Goal: Information Seeking & Learning: Learn about a topic

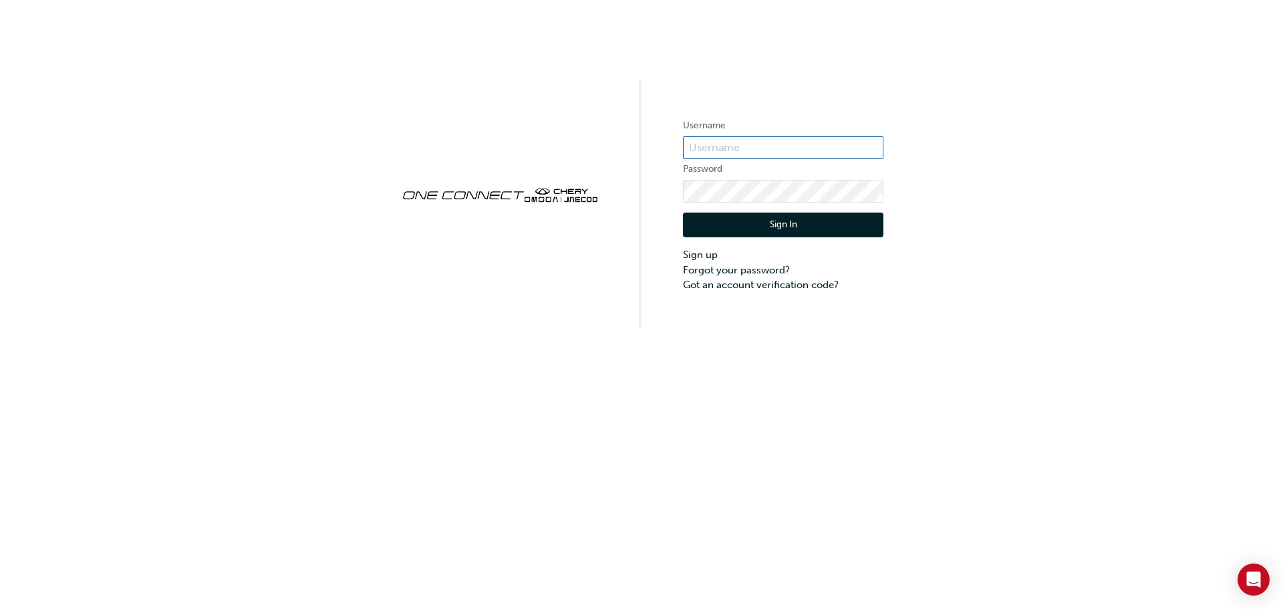
type input "ONE00321"
click at [722, 217] on button "Sign In" at bounding box center [783, 225] width 201 height 25
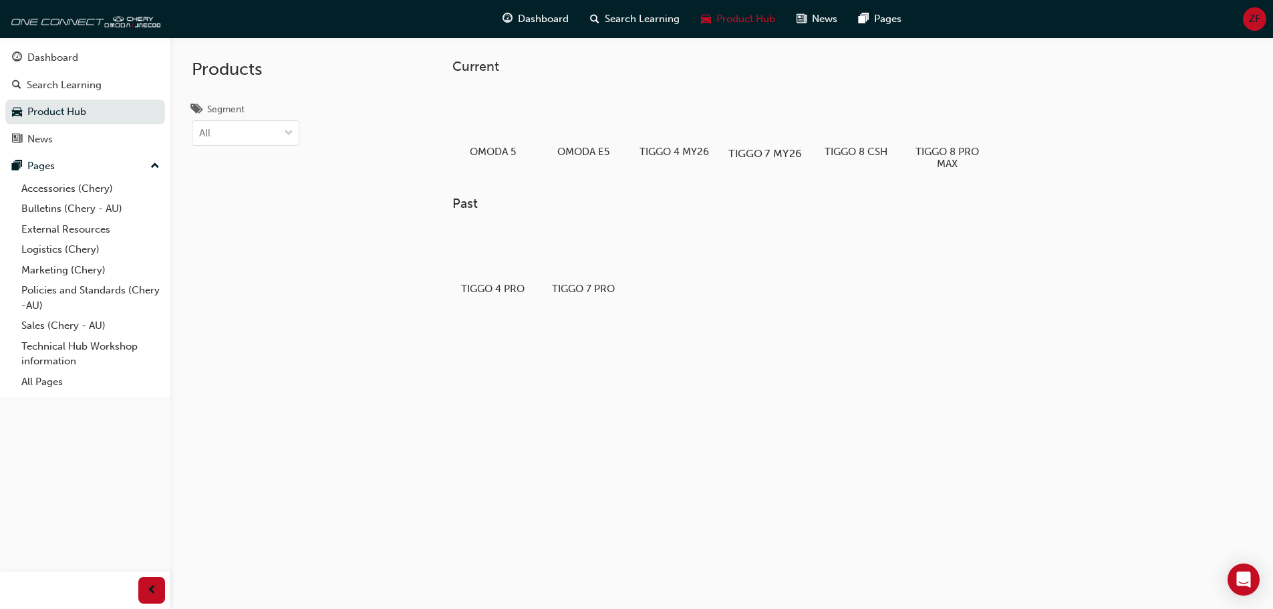
click at [774, 131] on div at bounding box center [765, 114] width 74 height 53
click at [761, 132] on div at bounding box center [765, 114] width 74 height 53
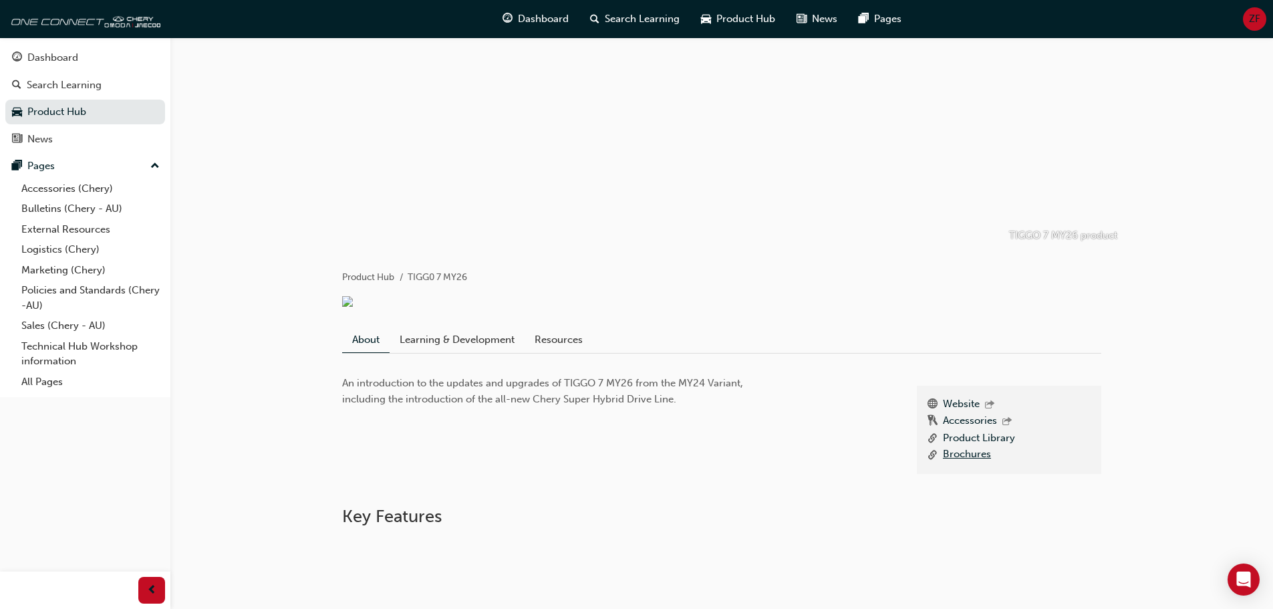
scroll to position [51, 0]
click at [556, 349] on link "Resources" at bounding box center [559, 344] width 68 height 25
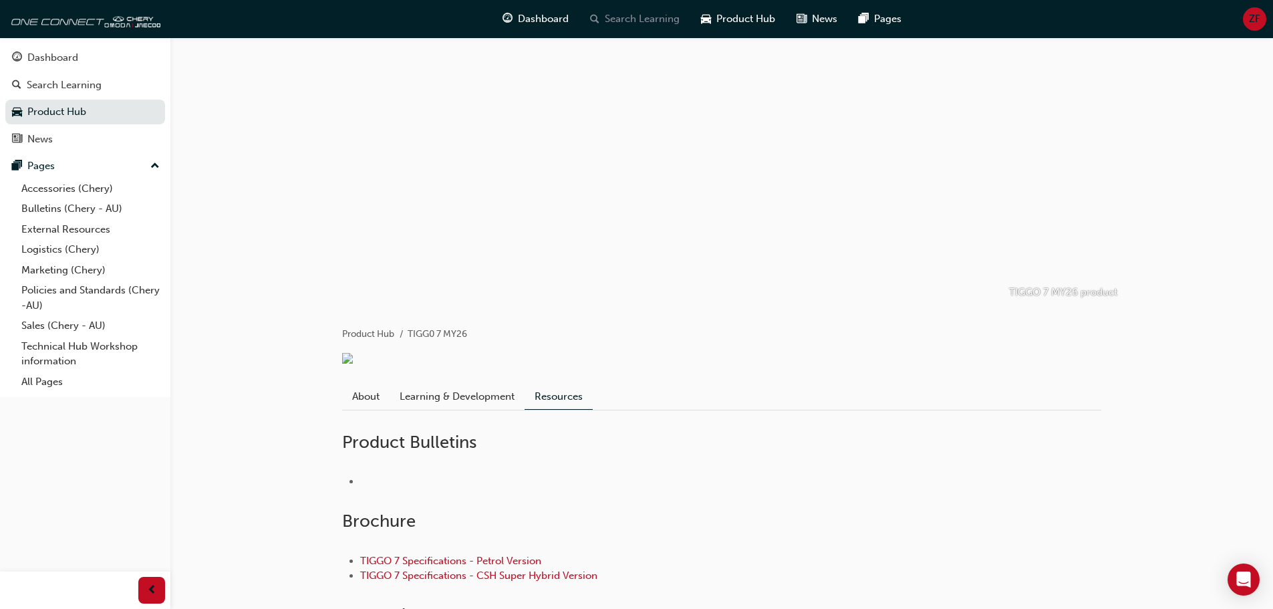
click at [628, 13] on span "Search Learning" at bounding box center [642, 18] width 75 height 15
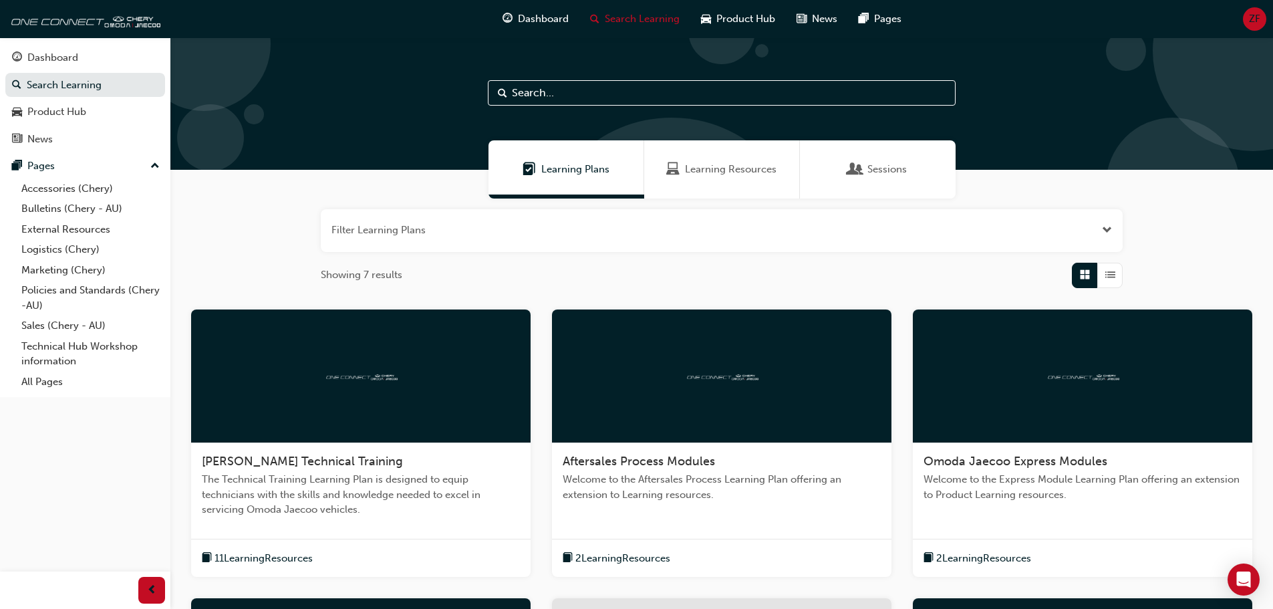
click at [543, 88] on input "text" at bounding box center [722, 92] width 468 height 25
type input "fleet"
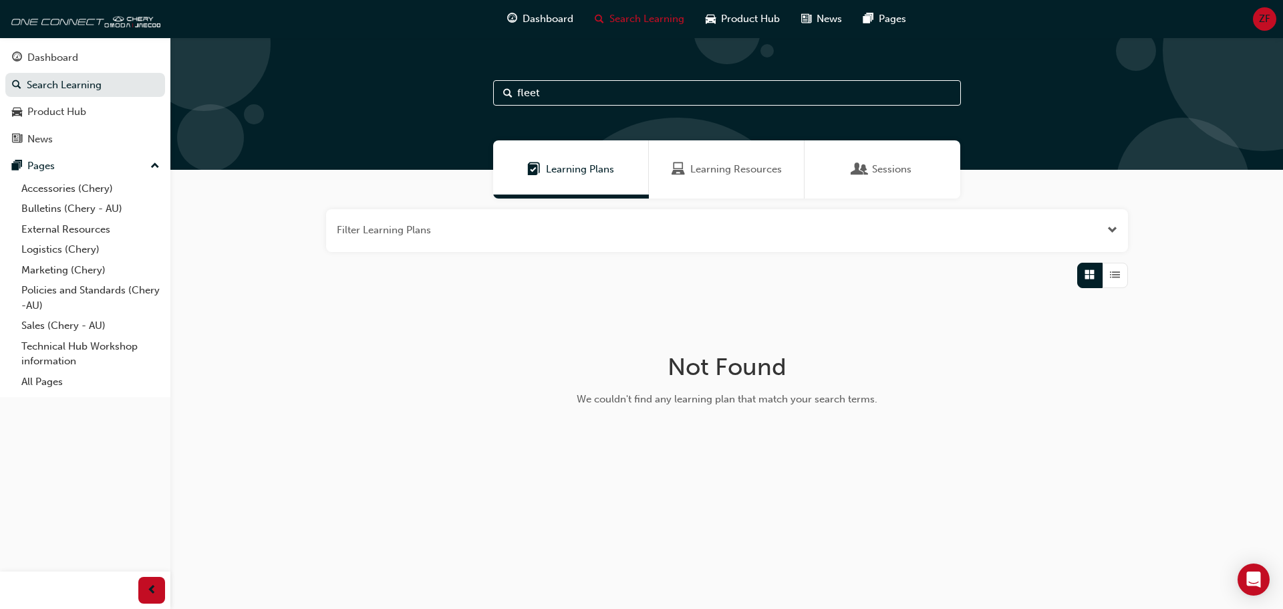
click at [704, 171] on span "Learning Resources" at bounding box center [736, 169] width 92 height 15
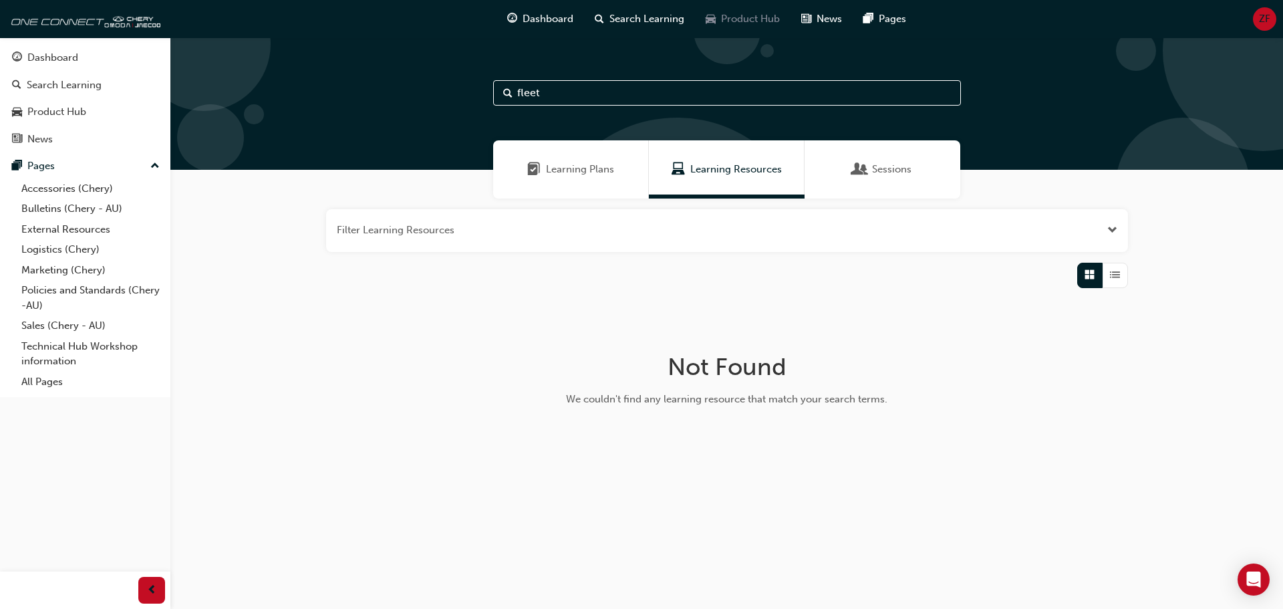
click at [707, 24] on span "car-icon" at bounding box center [711, 19] width 10 height 17
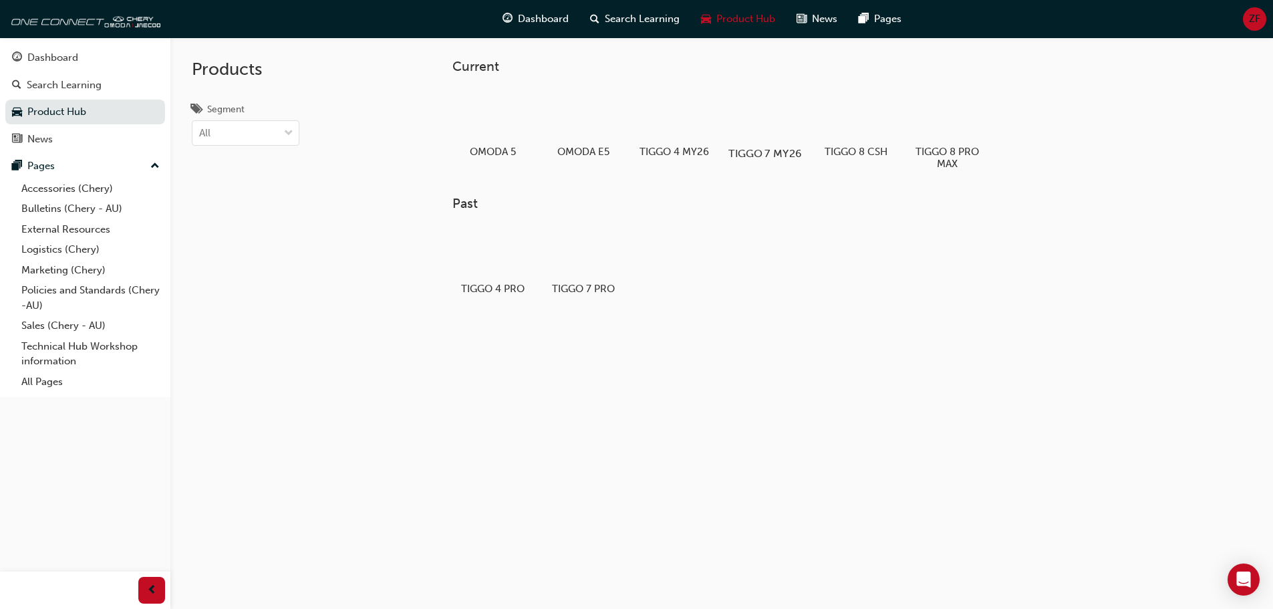
click at [773, 122] on div at bounding box center [765, 114] width 74 height 53
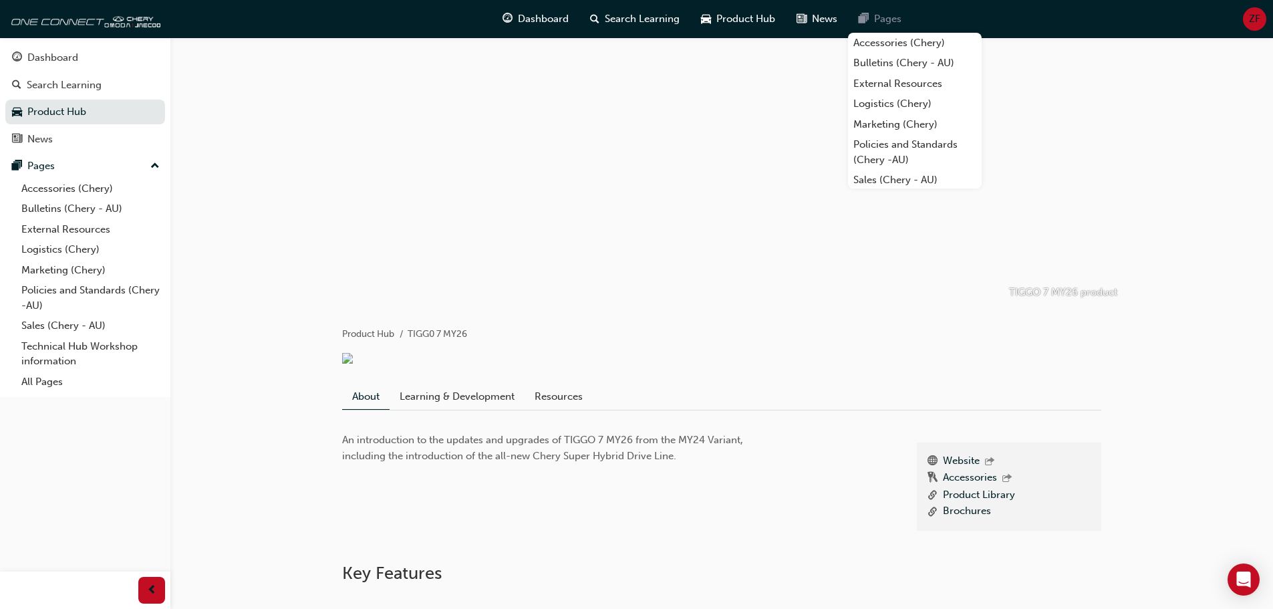
click at [871, 23] on div "Pages" at bounding box center [880, 18] width 64 height 27
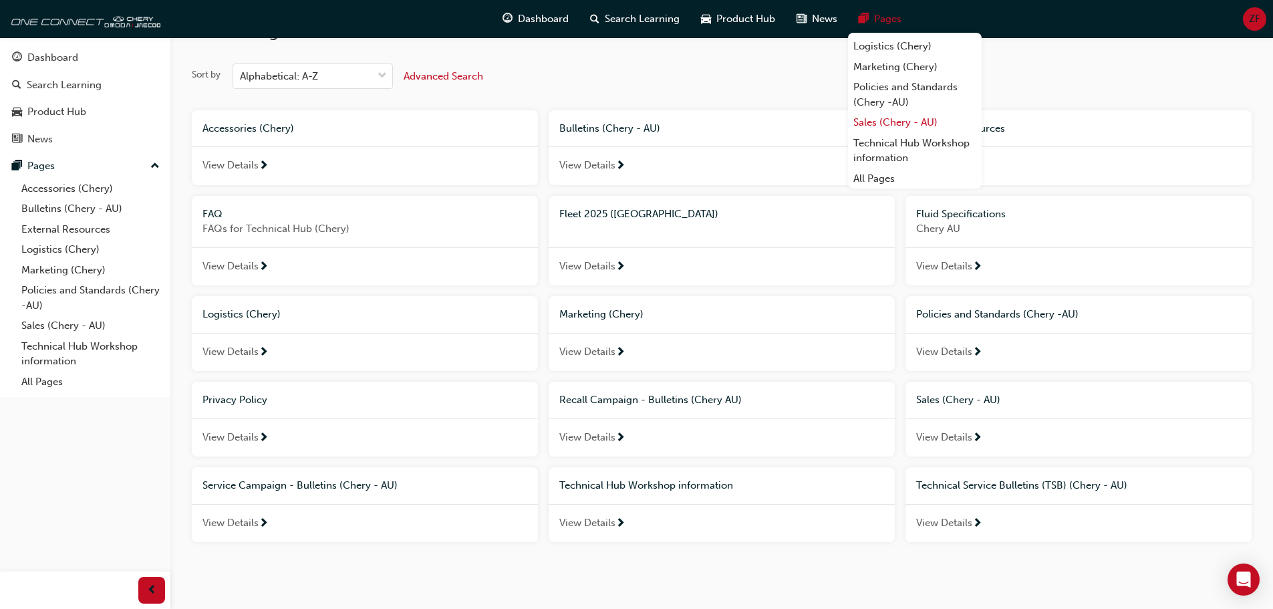
scroll to position [58, 0]
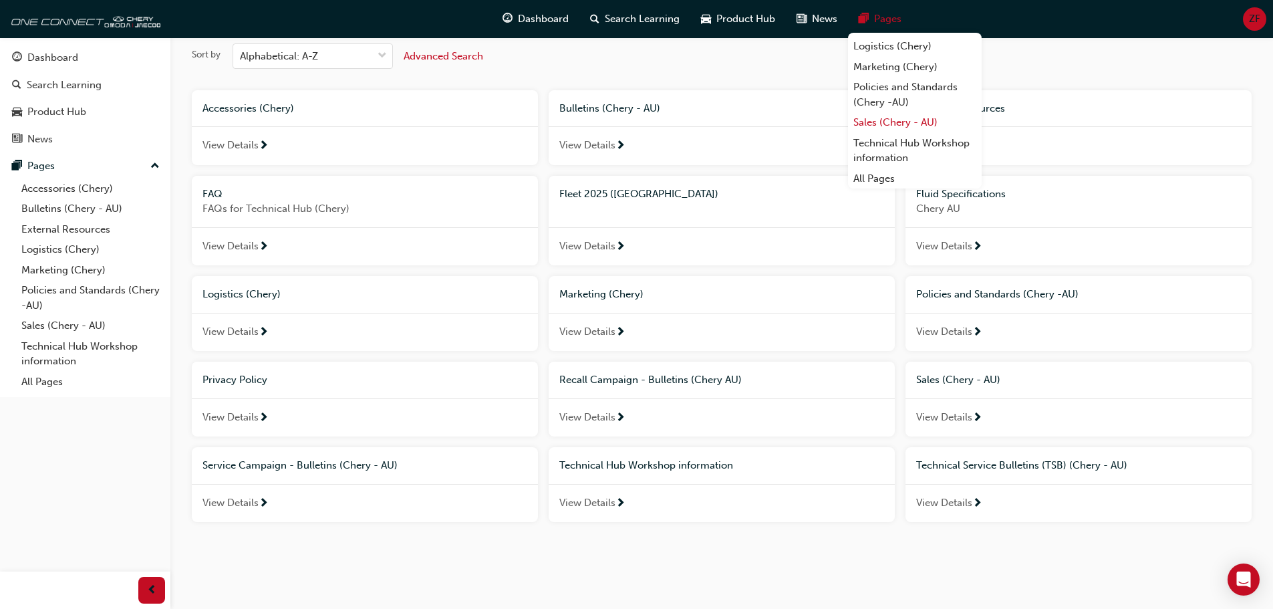
click at [902, 124] on link "Sales (Chery - AU)" at bounding box center [915, 122] width 134 height 21
